Goal: Task Accomplishment & Management: Use online tool/utility

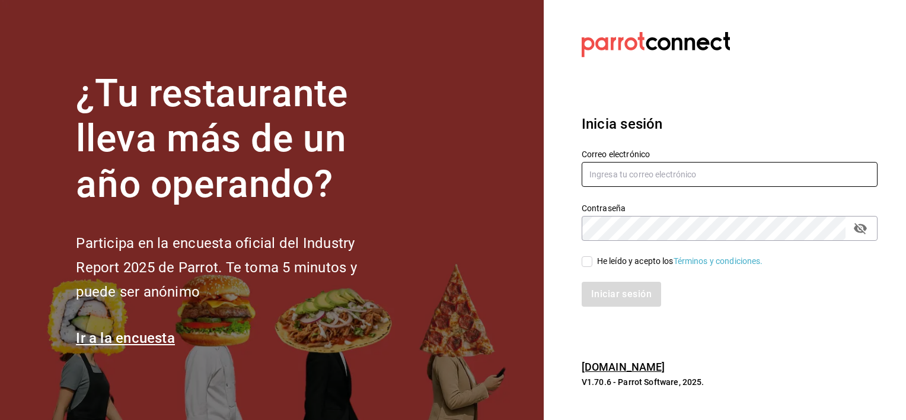
type input "[PERSON_NAME][EMAIL_ADDRESS][PERSON_NAME][DOMAIN_NAME]"
click at [590, 261] on input "He leído y acepto los Términos y condiciones." at bounding box center [586, 261] width 11 height 11
checkbox input "true"
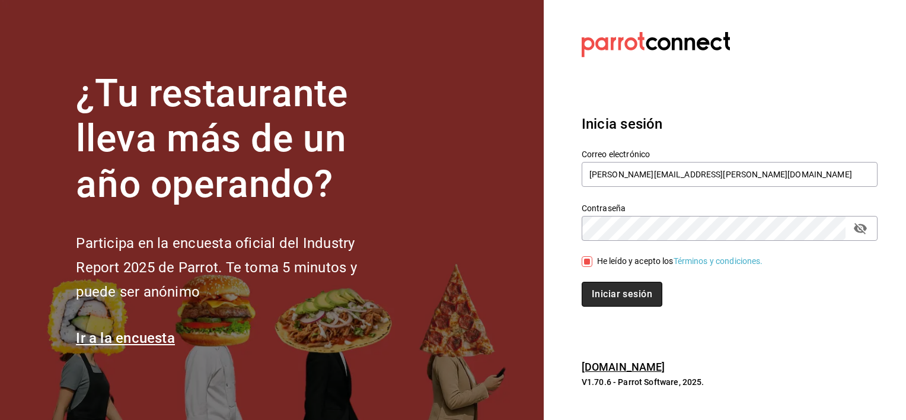
click at [608, 291] on button "Iniciar sesión" at bounding box center [621, 294] width 81 height 25
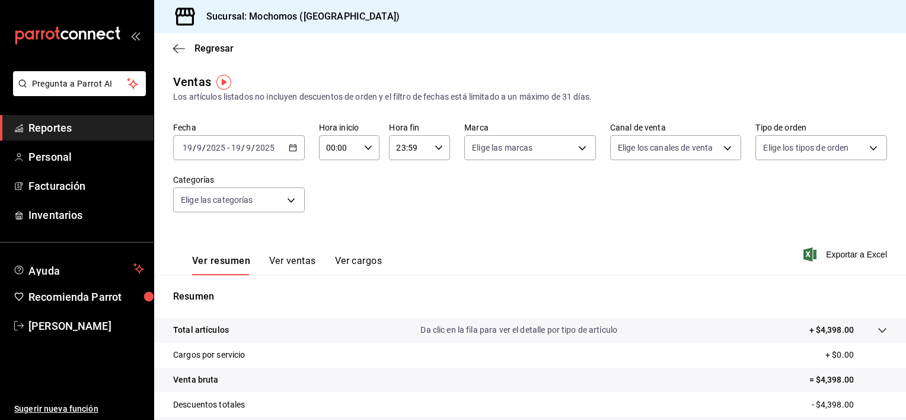
click at [293, 145] on icon "button" at bounding box center [293, 147] width 8 height 8
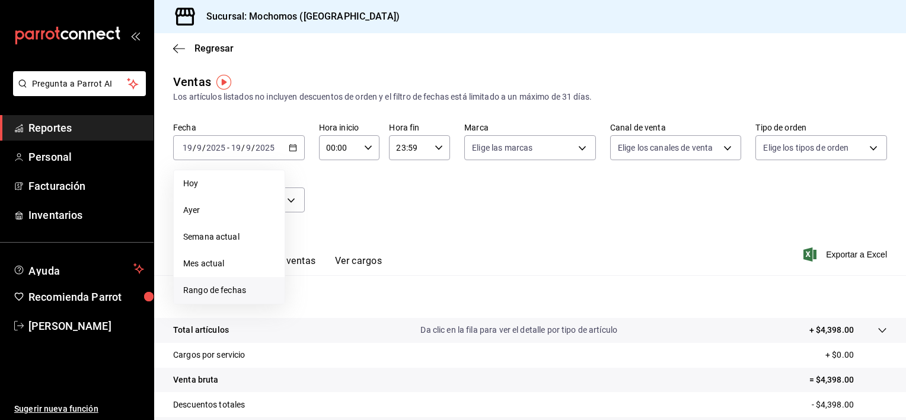
click at [218, 299] on li "Rango de fechas" at bounding box center [229, 290] width 111 height 27
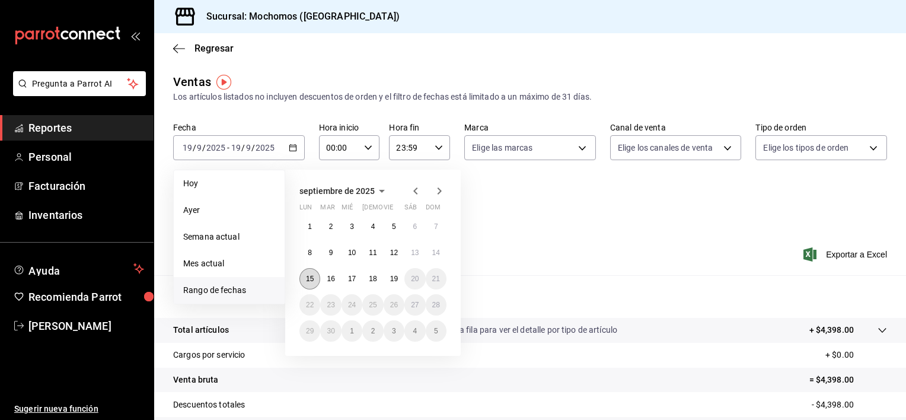
click at [311, 279] on abbr "15" at bounding box center [310, 278] width 8 height 8
click at [395, 284] on button "19" at bounding box center [393, 278] width 21 height 21
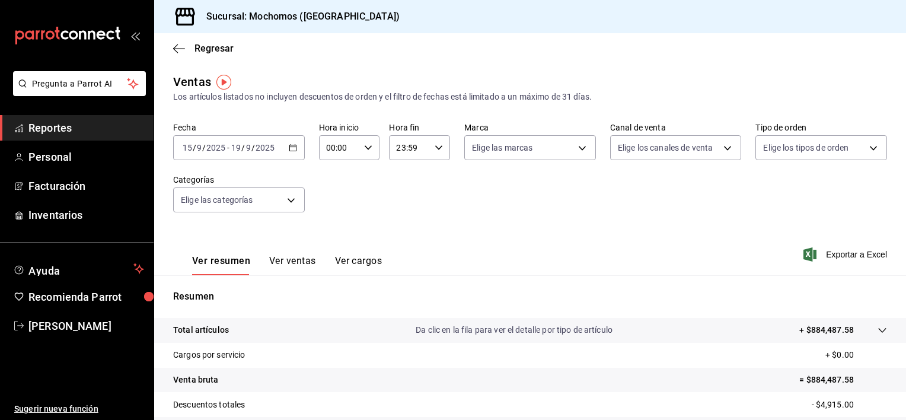
click at [364, 152] on div "00:00 Hora inicio" at bounding box center [349, 147] width 61 height 25
click at [336, 239] on span "02" at bounding box center [332, 234] width 11 height 9
type input "02:00"
click at [319, 128] on button "02" at bounding box center [331, 140] width 25 height 24
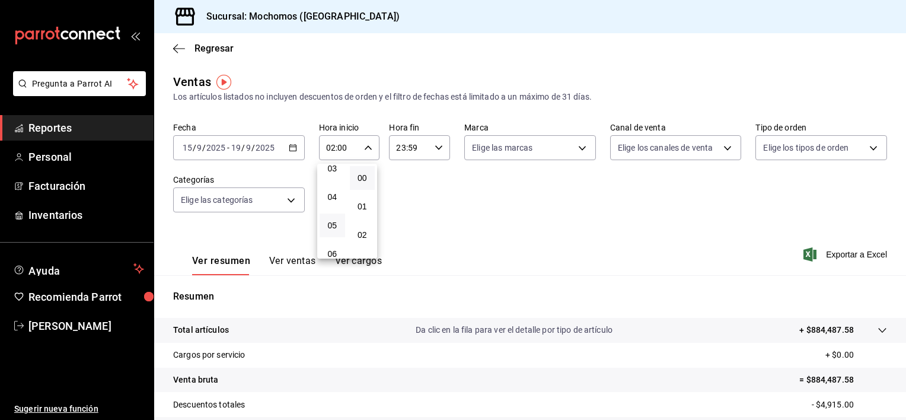
click at [322, 229] on button "05" at bounding box center [331, 225] width 25 height 24
type input "05:00"
click at [430, 143] on div at bounding box center [453, 210] width 906 height 420
click at [434, 147] on icon "button" at bounding box center [438, 147] width 8 height 8
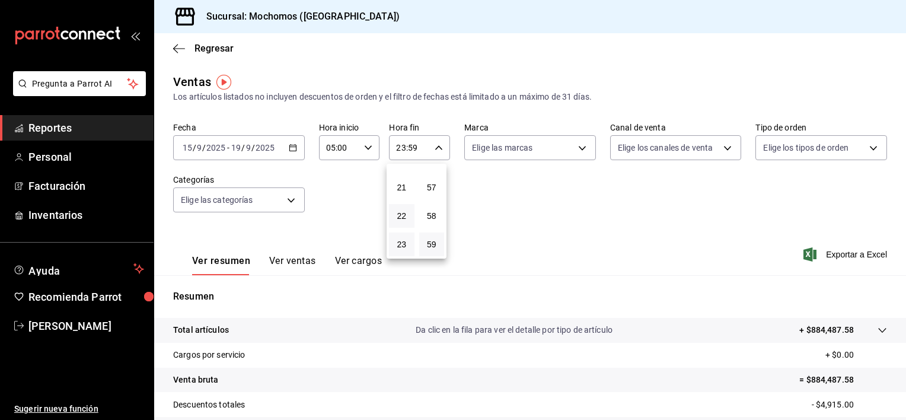
click at [405, 221] on button "22" at bounding box center [401, 216] width 25 height 24
type input "22:59"
click at [399, 221] on span "05" at bounding box center [401, 218] width 11 height 9
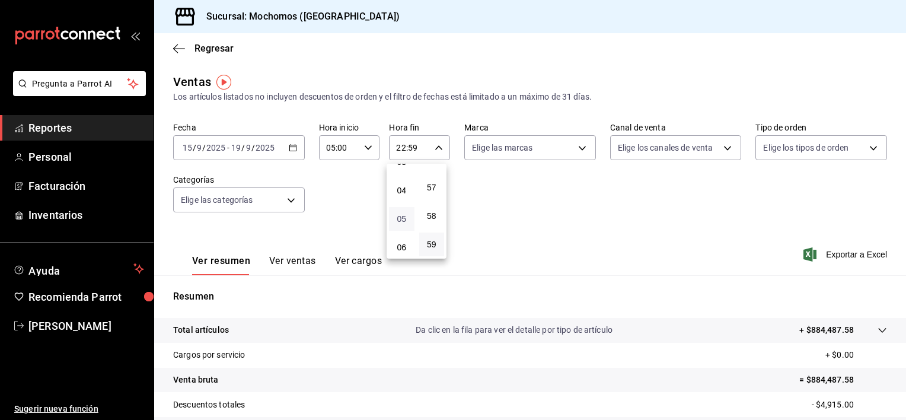
type input "05:59"
click at [814, 260] on div at bounding box center [453, 210] width 906 height 420
click at [827, 249] on span "Exportar a Excel" at bounding box center [845, 254] width 81 height 14
